Goal: Information Seeking & Learning: Find specific fact

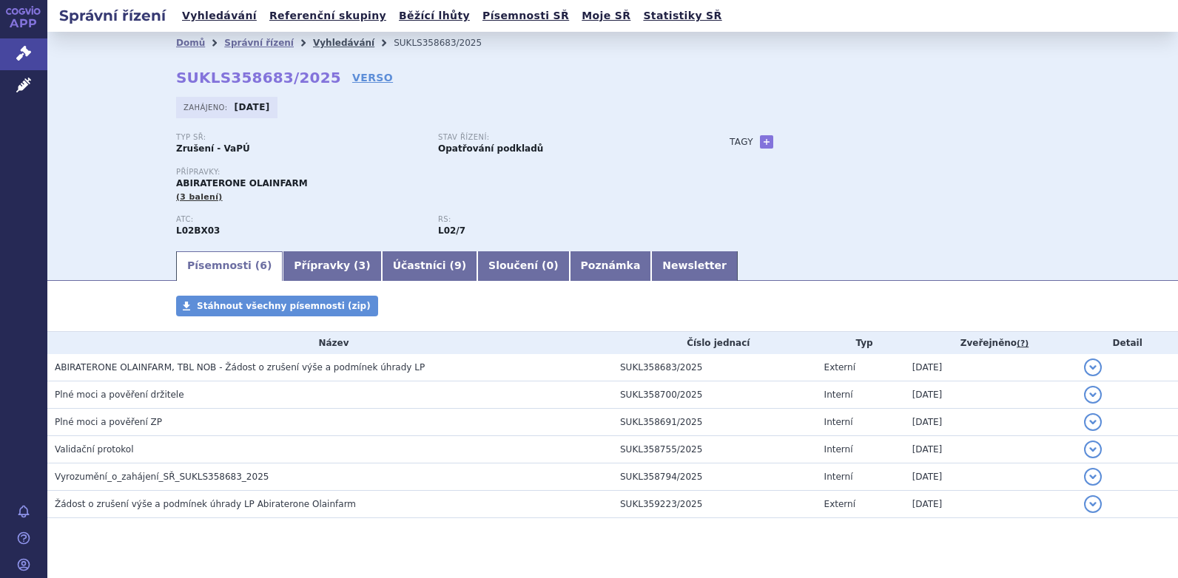
click at [313, 41] on link "Vyhledávání" at bounding box center [343, 43] width 61 height 10
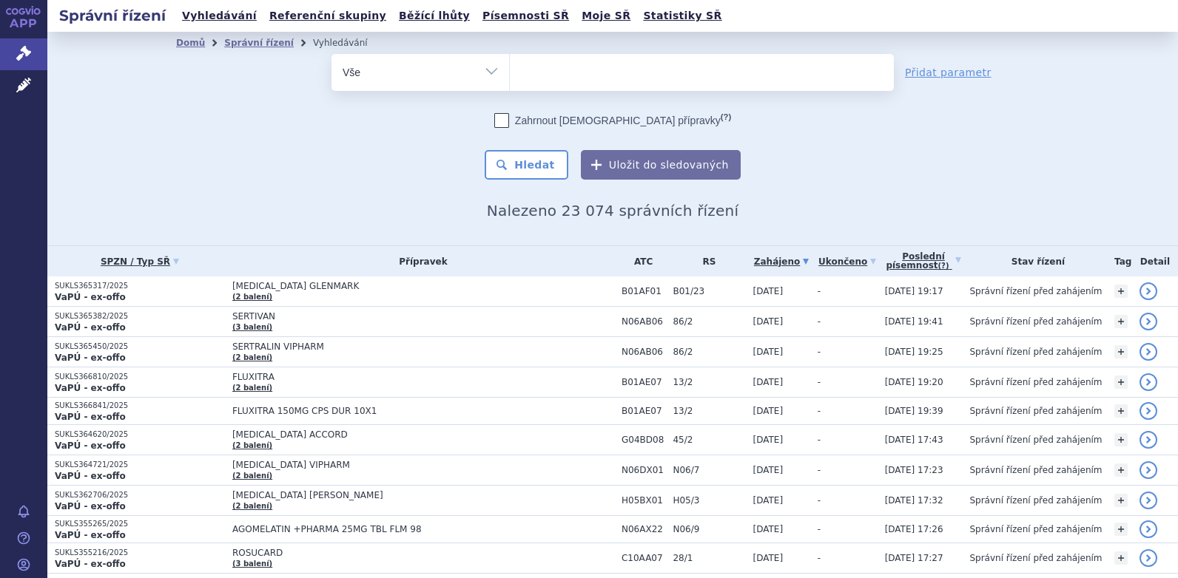
click at [560, 71] on ul at bounding box center [702, 69] width 384 height 31
click at [510, 71] on select at bounding box center [509, 71] width 1 height 37
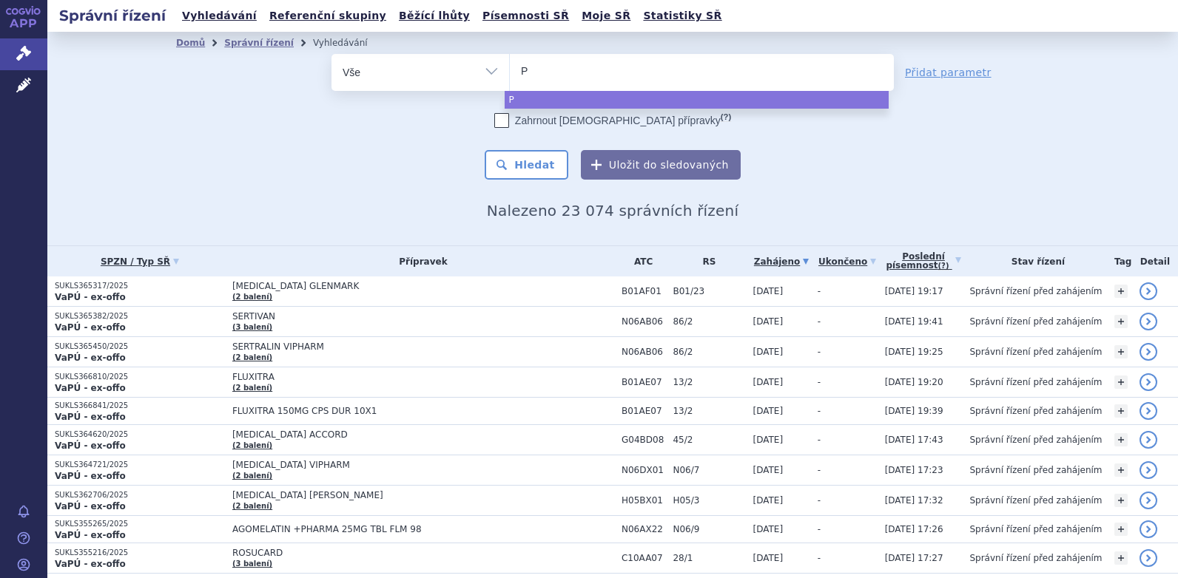
type input "Pa"
type input "Pad"
type input "Padc"
type input "Padcev"
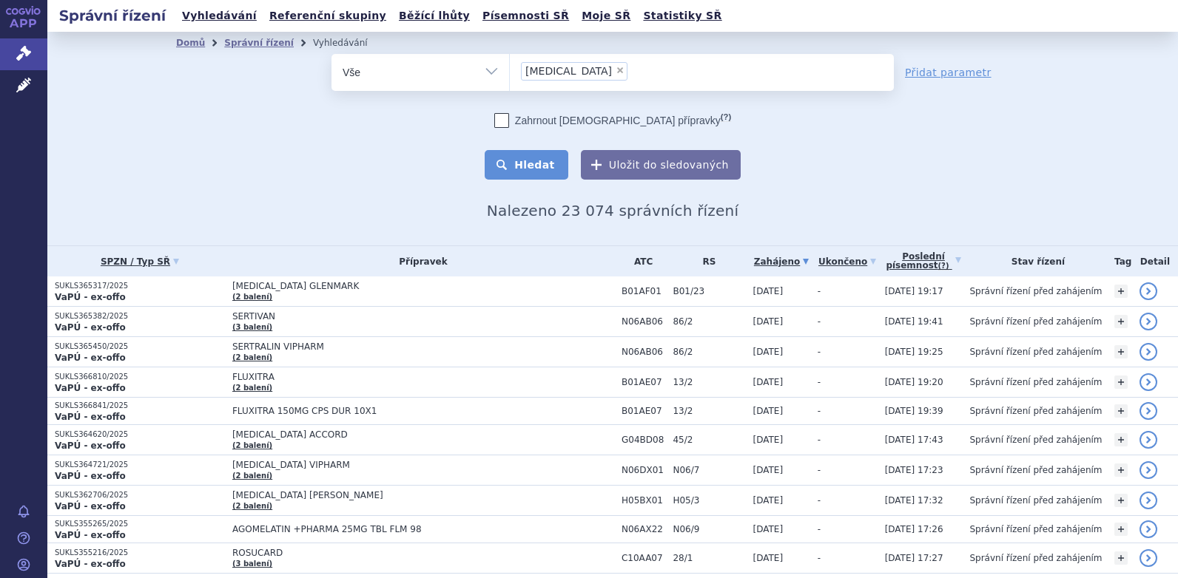
click at [527, 176] on button "Hledat" at bounding box center [527, 165] width 84 height 30
select select "Padcev"
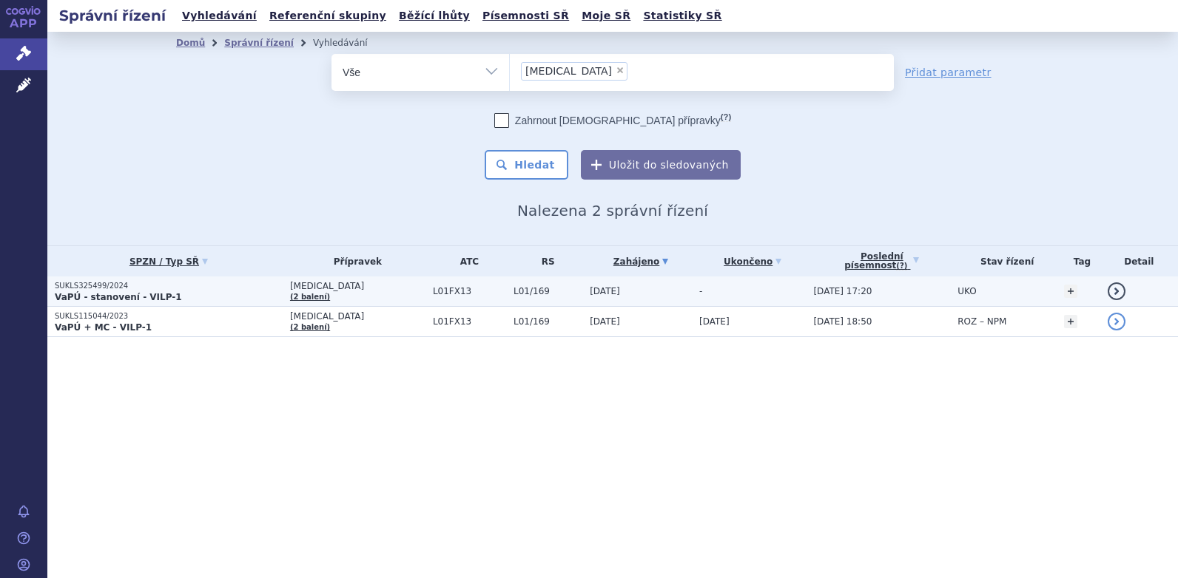
click at [311, 288] on span "[MEDICAL_DATA]" at bounding box center [357, 286] width 135 height 10
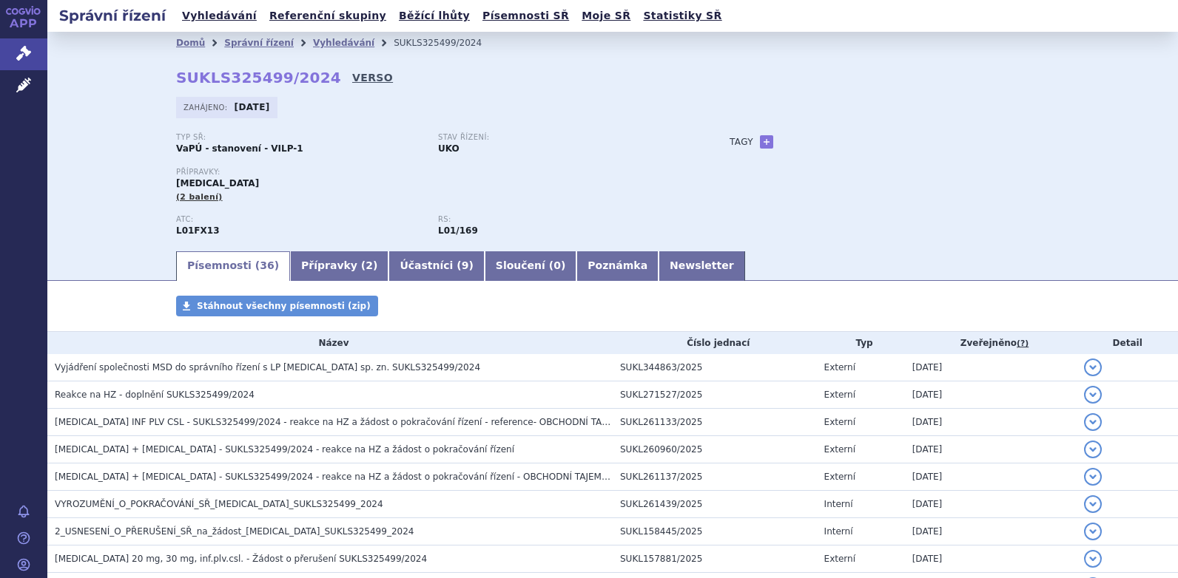
click at [352, 78] on link "VERSO" at bounding box center [372, 77] width 41 height 15
